Goal: Check status: Check status

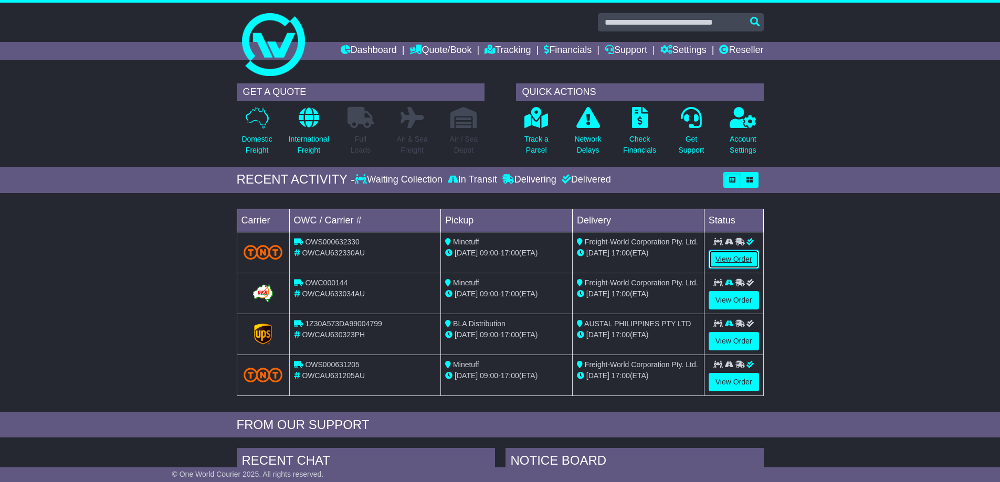
click at [741, 265] on link "View Order" at bounding box center [734, 259] width 50 height 18
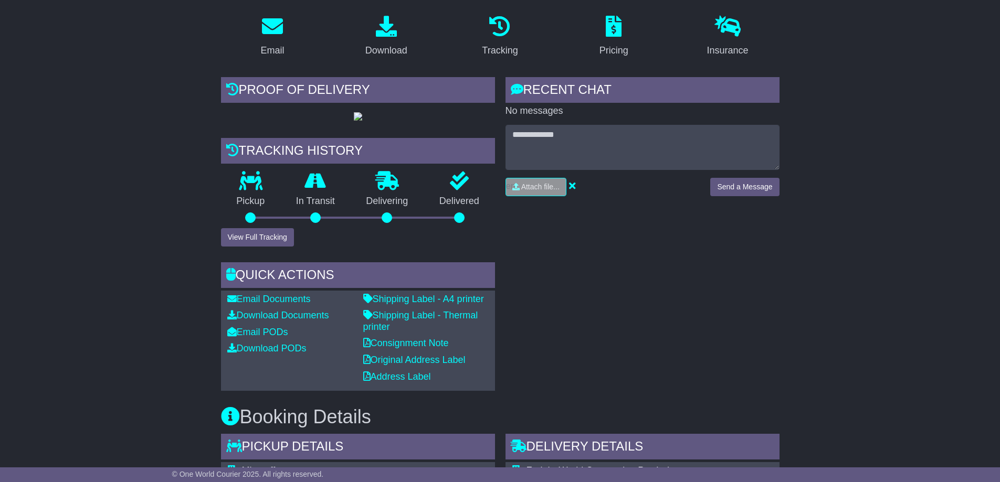
scroll to position [175, 0]
click at [354, 120] on img at bounding box center [358, 116] width 8 height 8
click at [248, 246] on button "View Full Tracking" at bounding box center [257, 237] width 73 height 18
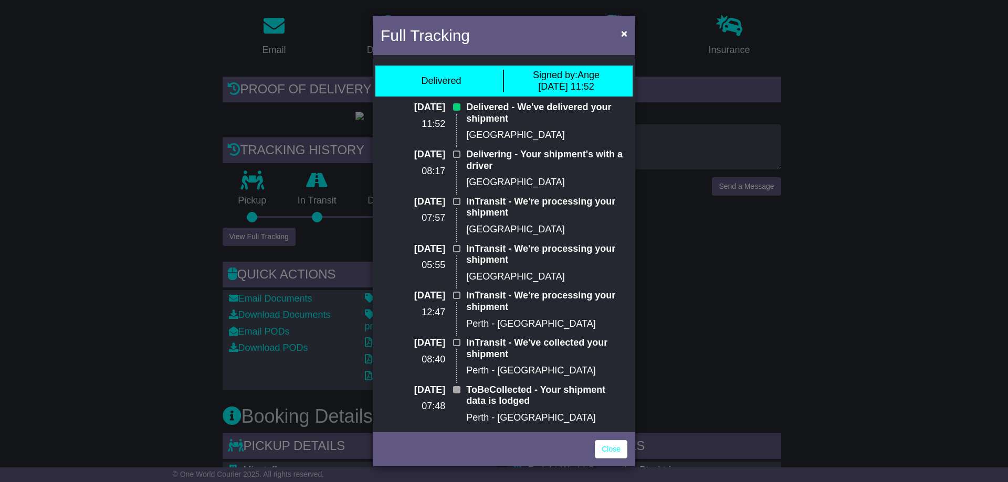
click at [785, 311] on div "Full Tracking × Delivered Signed by: Ange [DATE] 11:52 [DATE] 11:52 Delivered -…" at bounding box center [504, 241] width 1008 height 482
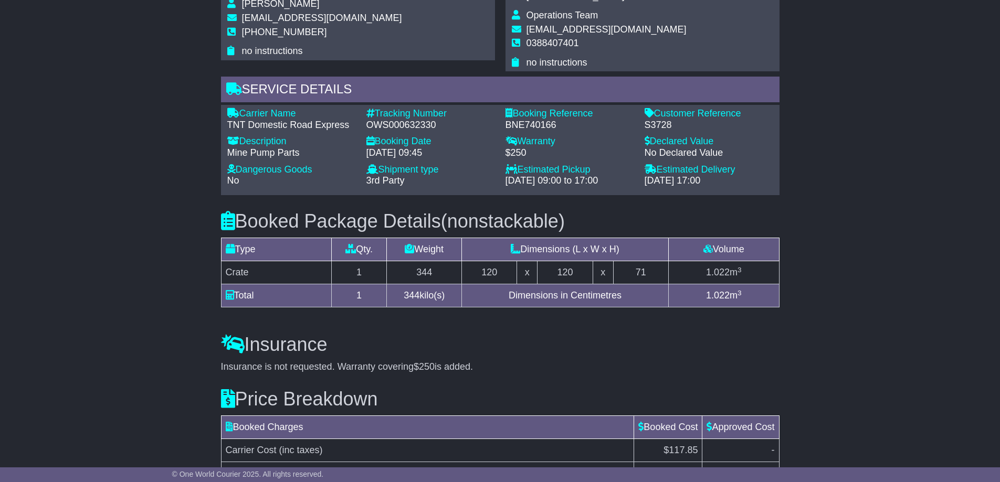
scroll to position [717, 0]
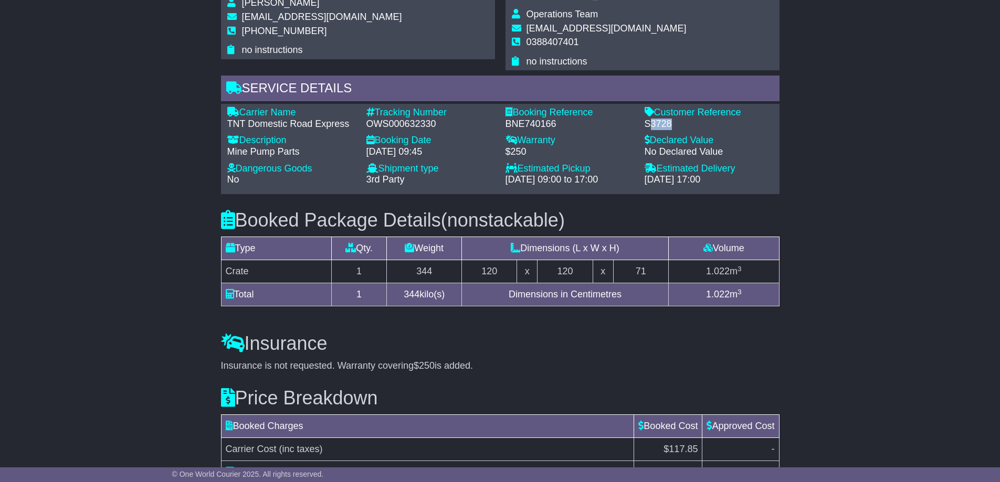
drag, startPoint x: 646, startPoint y: 164, endPoint x: 687, endPoint y: 166, distance: 41.0
click at [687, 130] on div "S3728" at bounding box center [709, 125] width 129 height 12
